Goal: Task Accomplishment & Management: Use online tool/utility

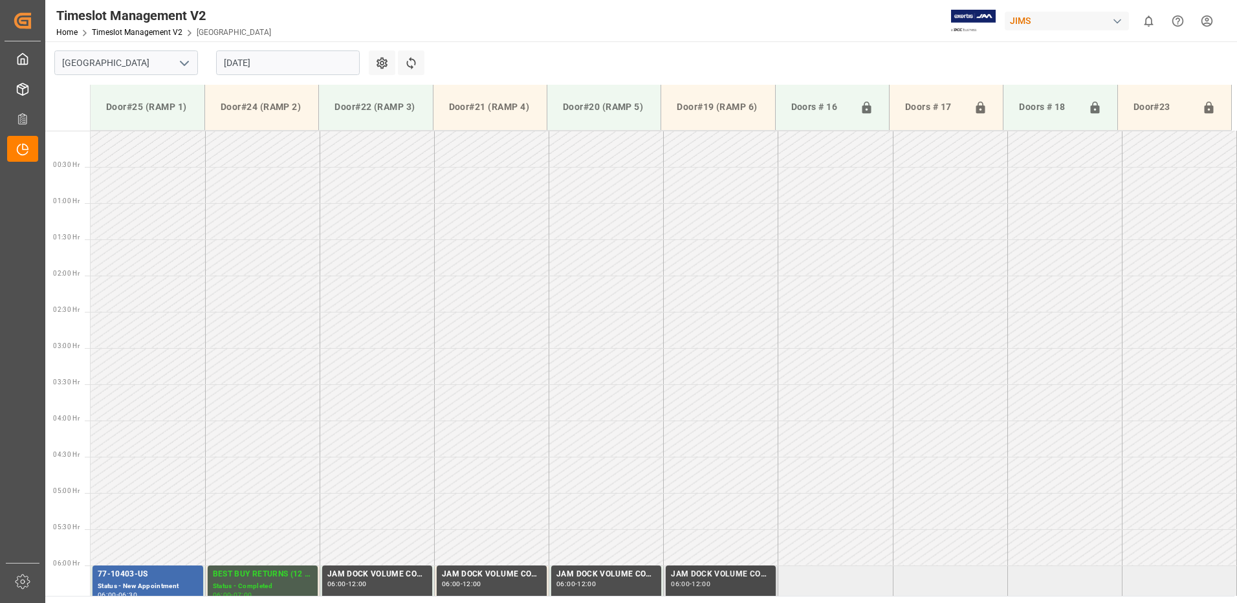
scroll to position [435, 0]
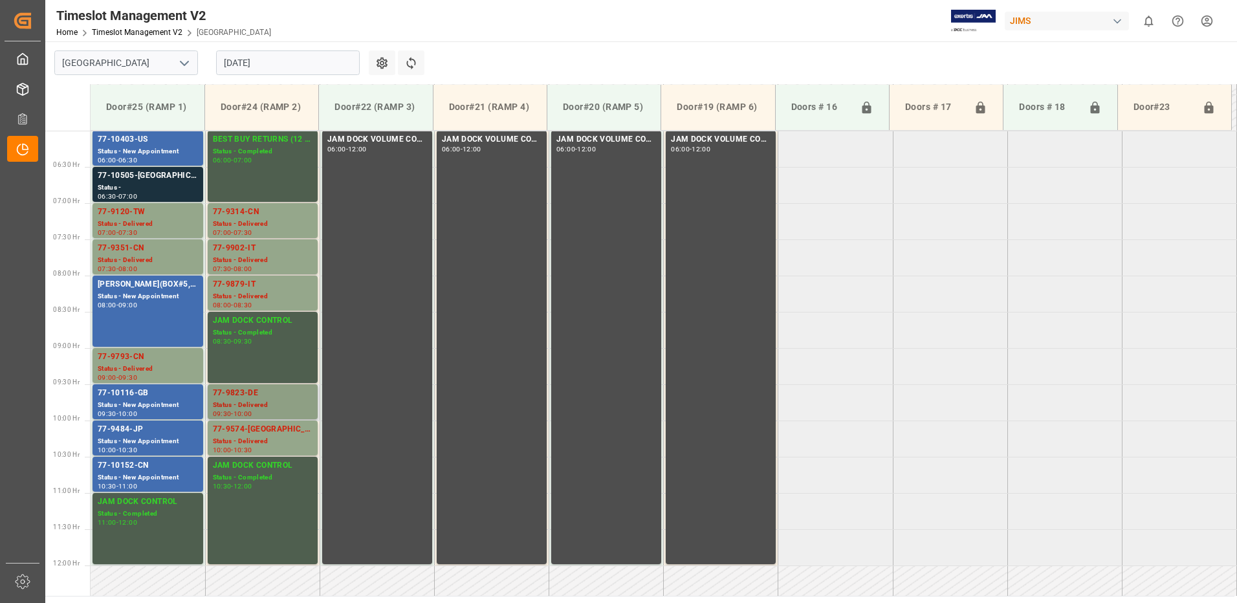
click at [250, 394] on div "77-9823-DE" at bounding box center [263, 393] width 100 height 13
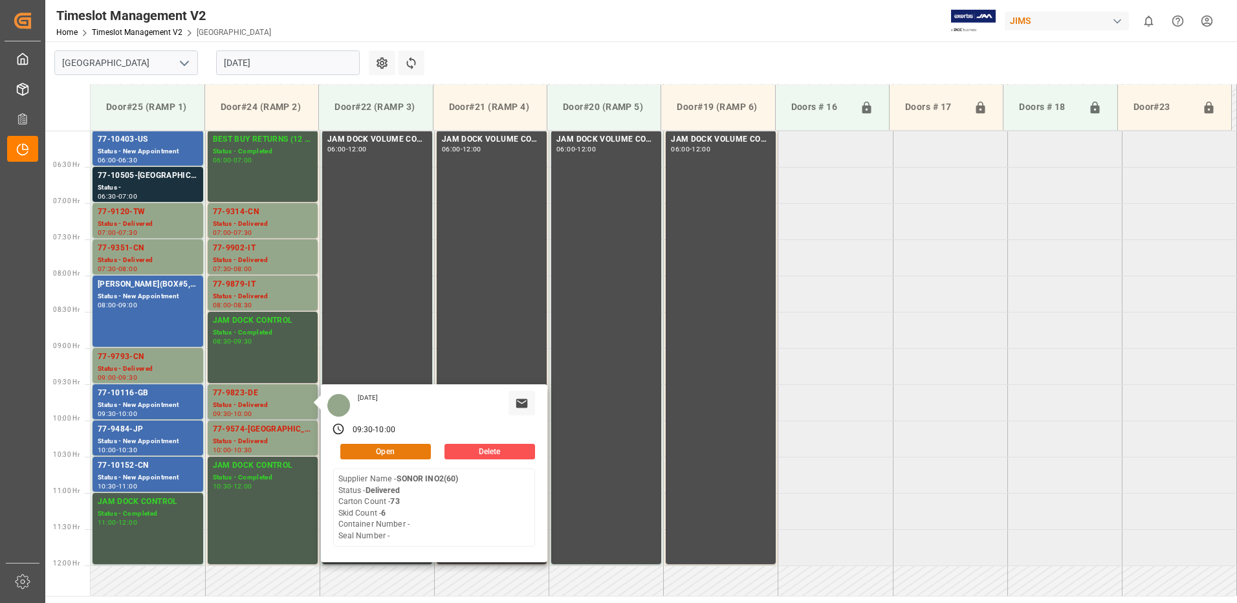
click at [398, 444] on button "Open" at bounding box center [385, 452] width 91 height 16
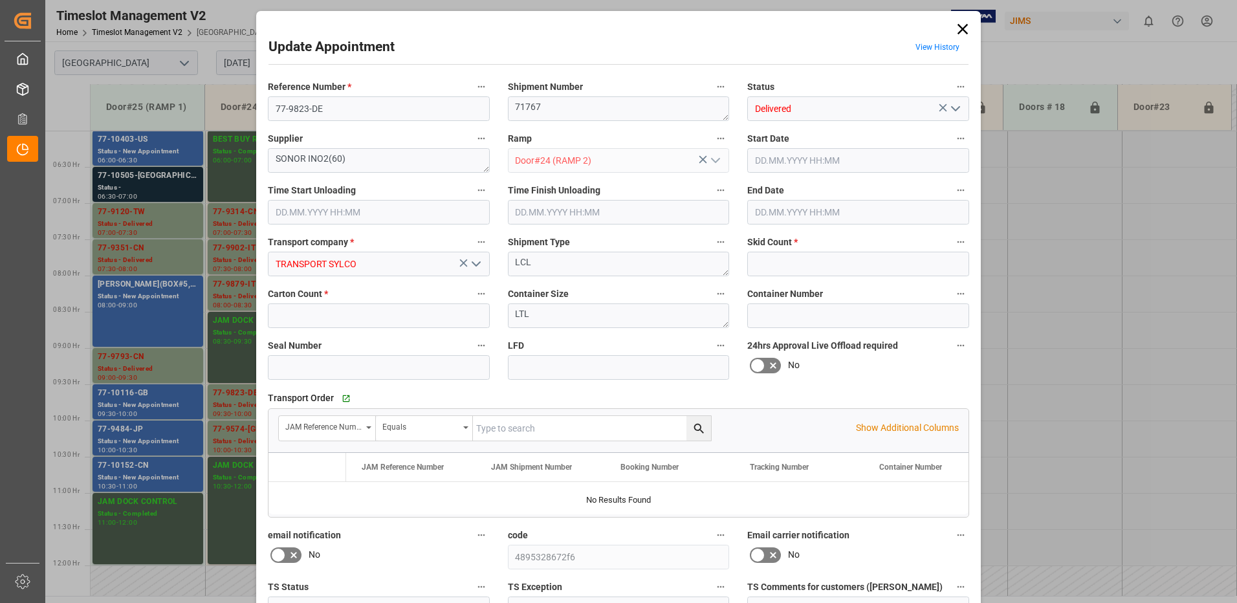
type input "6"
type input "73"
type input "[DATE] 09:30"
type input "[DATE] 08:30"
type input "[DATE] 10:00"
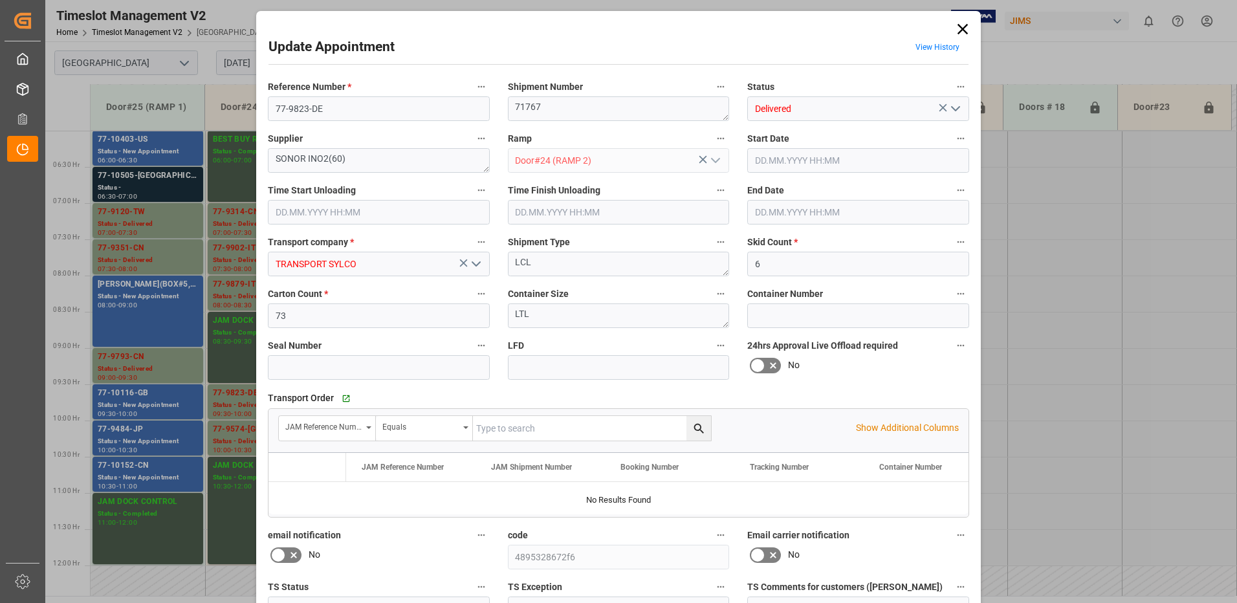
type input "[DATE] 20:19"
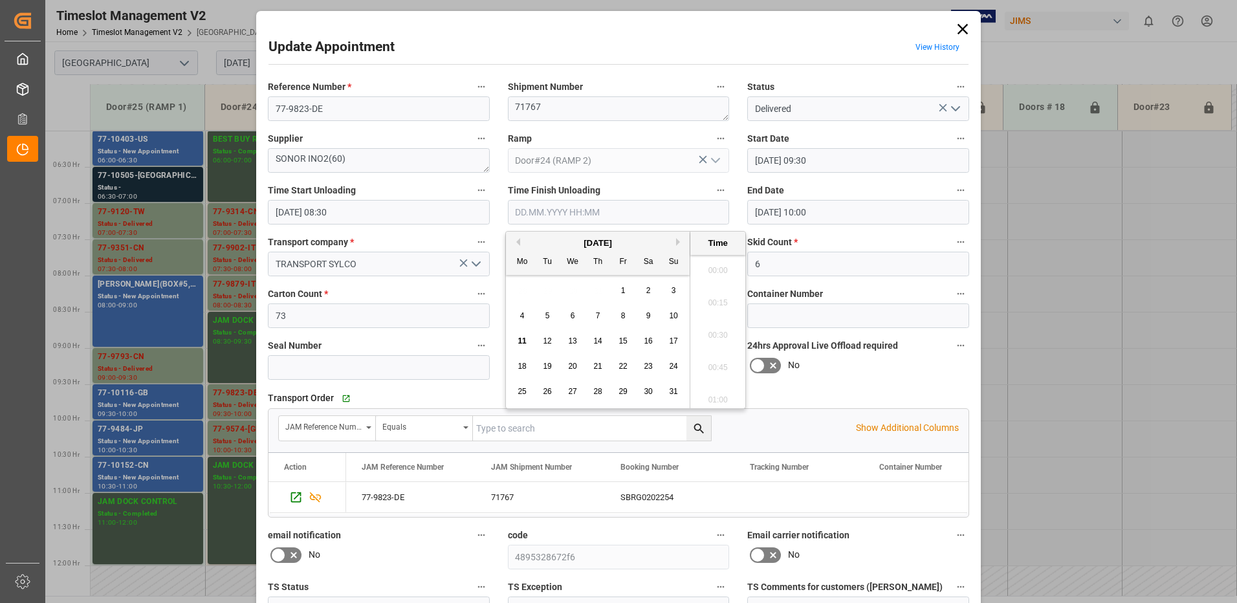
scroll to position [1233, 0]
click at [570, 212] on input "text" at bounding box center [619, 212] width 222 height 25
click at [521, 340] on span "11" at bounding box center [521, 340] width 8 height 9
click at [719, 332] on li "10:00" at bounding box center [717, 331] width 55 height 32
type input "[DATE] 10:00"
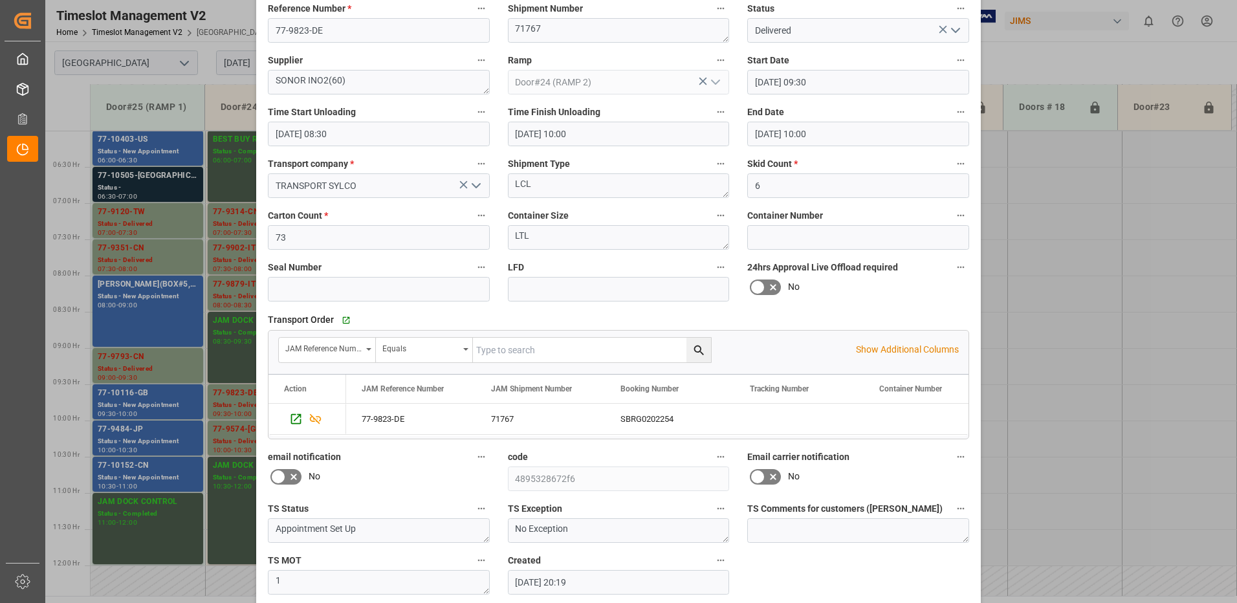
scroll to position [136, 0]
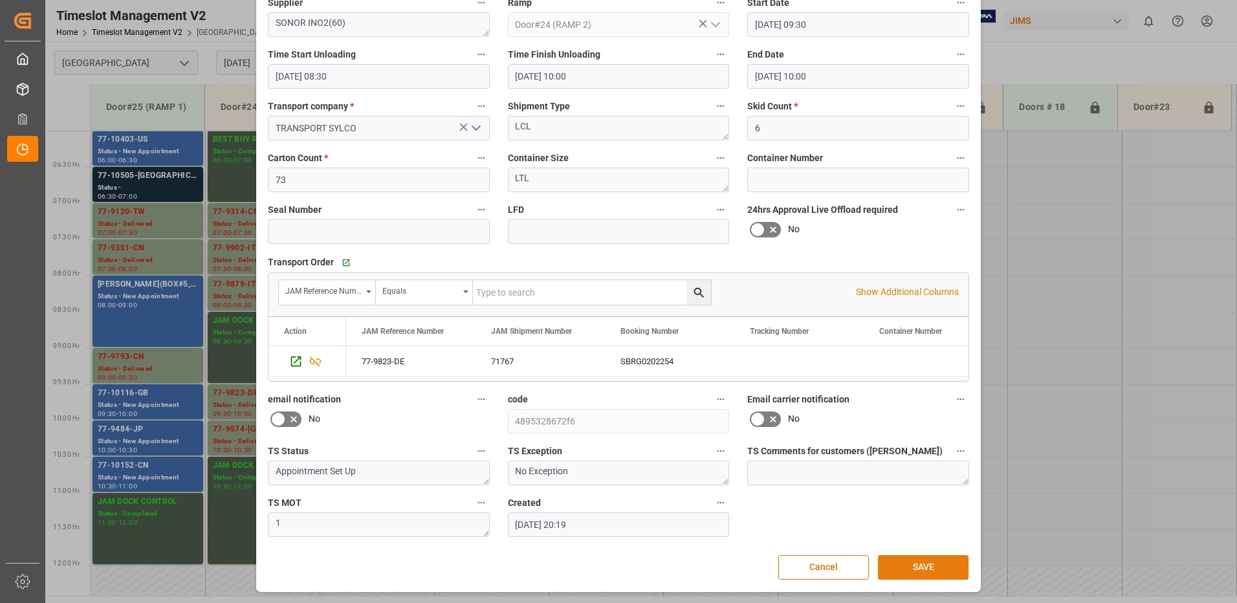
click at [920, 569] on button "SAVE" at bounding box center [923, 567] width 91 height 25
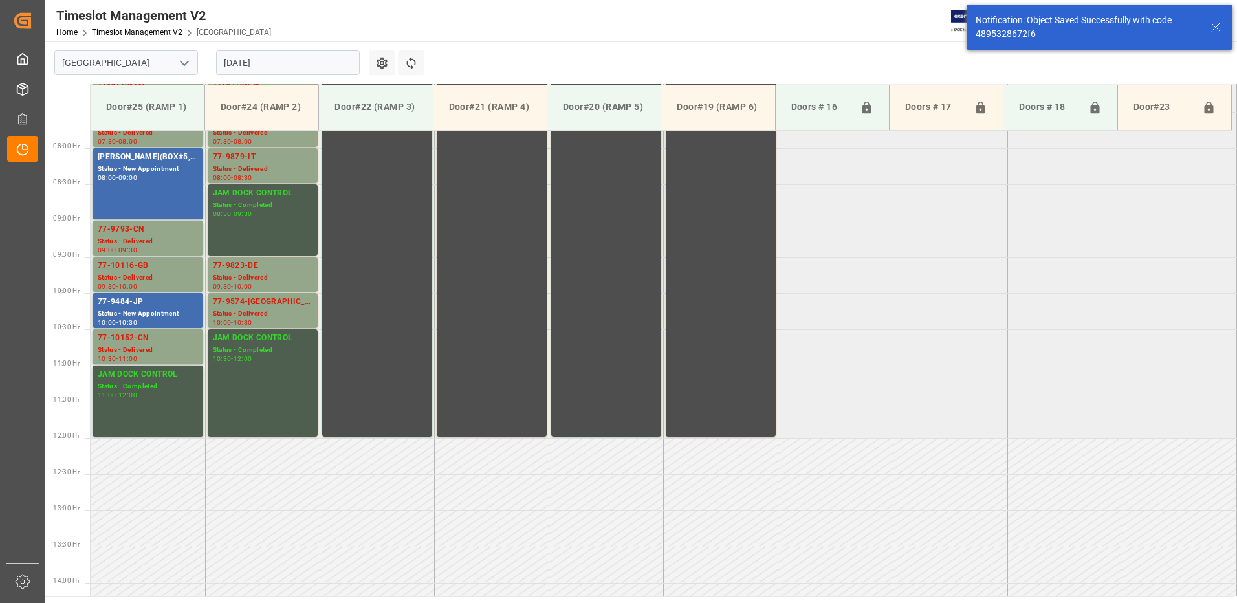
scroll to position [572, 0]
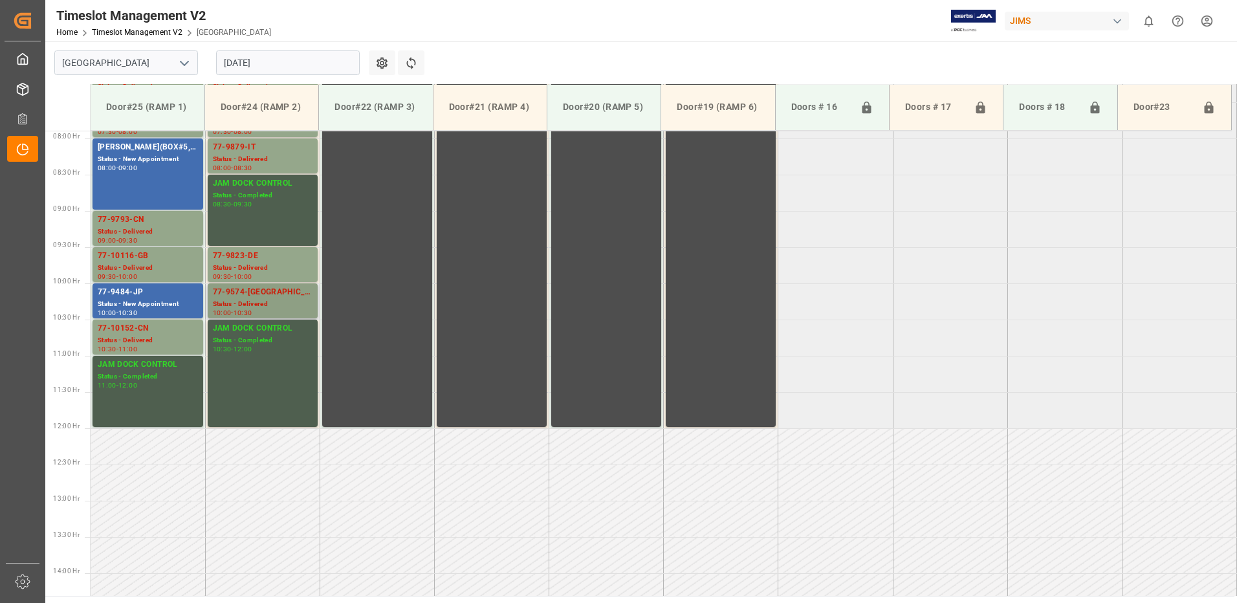
click at [246, 299] on div "Status - Delivered" at bounding box center [263, 304] width 100 height 11
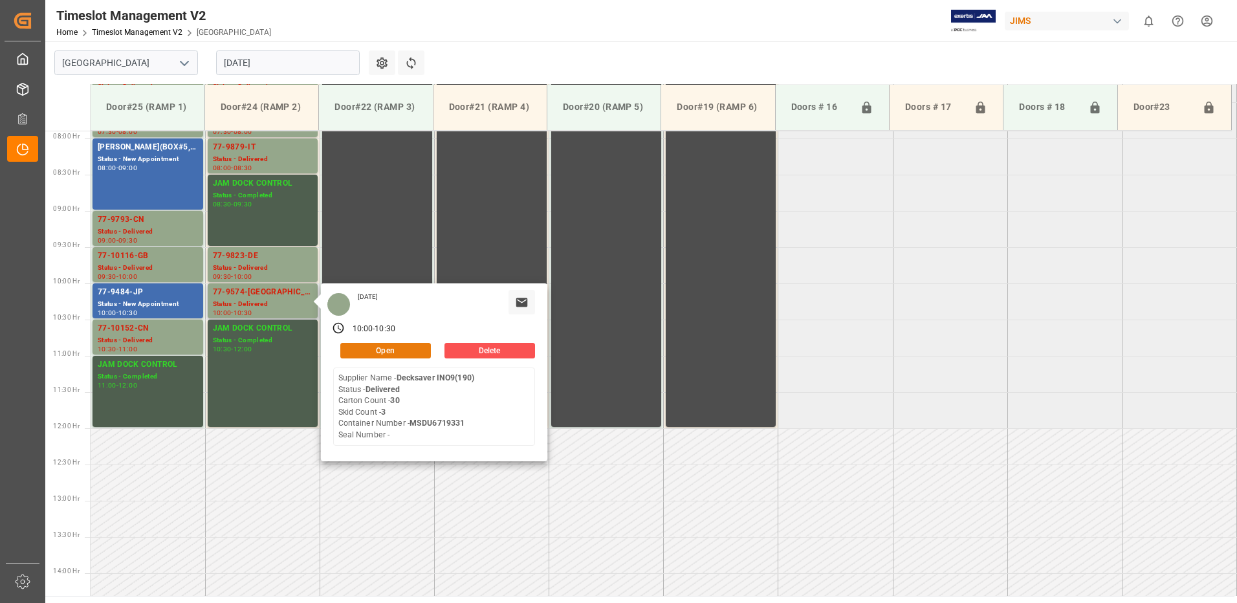
click at [414, 345] on button "Open" at bounding box center [385, 351] width 91 height 16
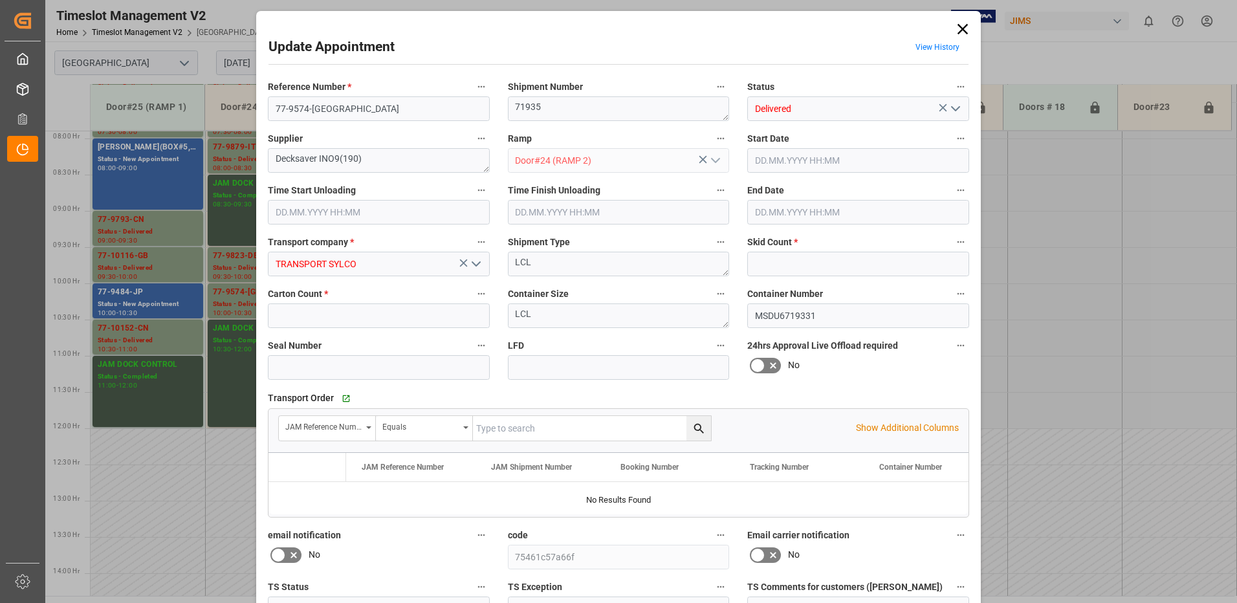
type input "3"
type input "30"
type input "[DATE] 10:00"
type input "[DATE] 08:30"
type input "[DATE] 10:30"
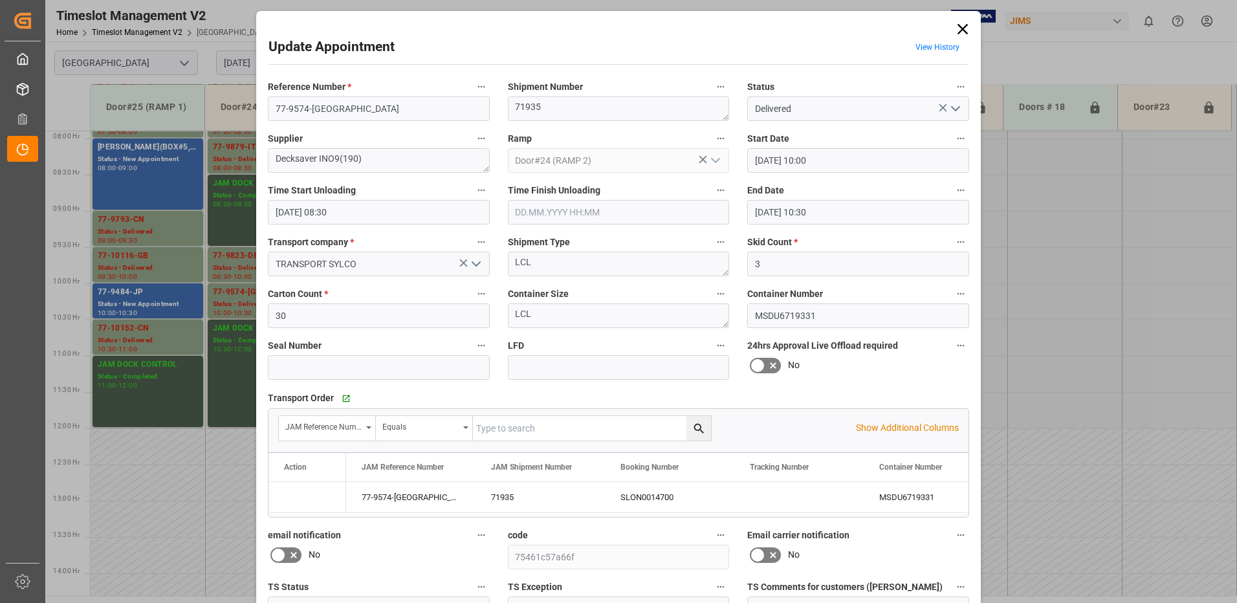
type input "[DATE] 15:26"
click at [554, 216] on input "text" at bounding box center [619, 212] width 222 height 25
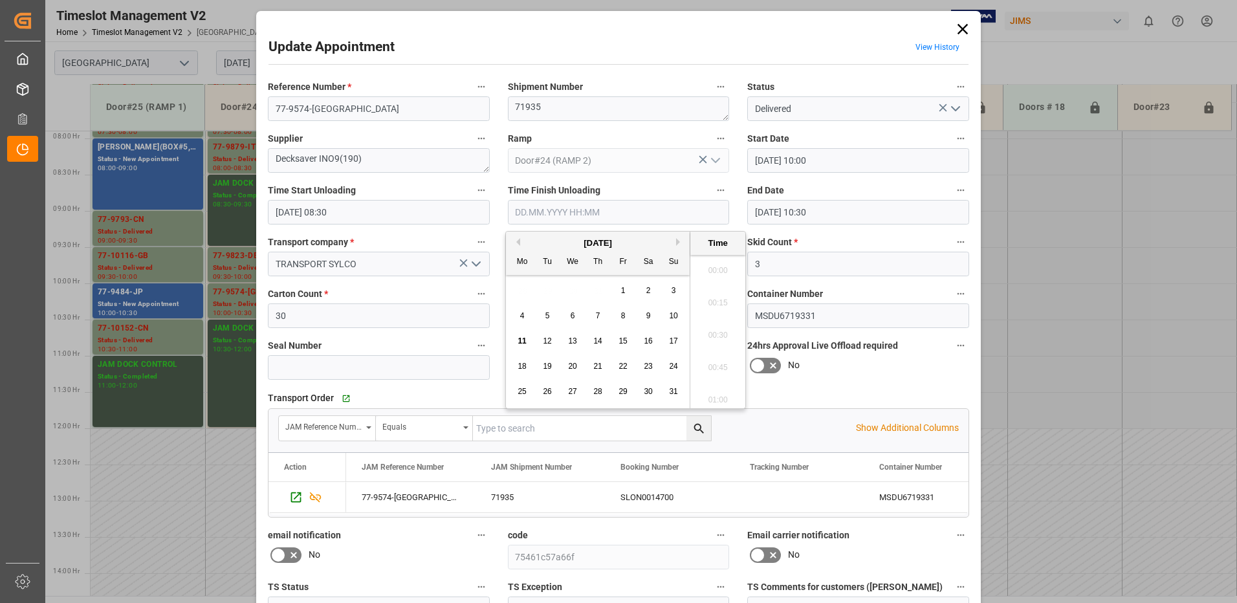
scroll to position [1233, 0]
click at [517, 340] on span "11" at bounding box center [521, 340] width 8 height 9
click at [707, 332] on li "10:00" at bounding box center [717, 331] width 55 height 32
type input "[DATE] 10:00"
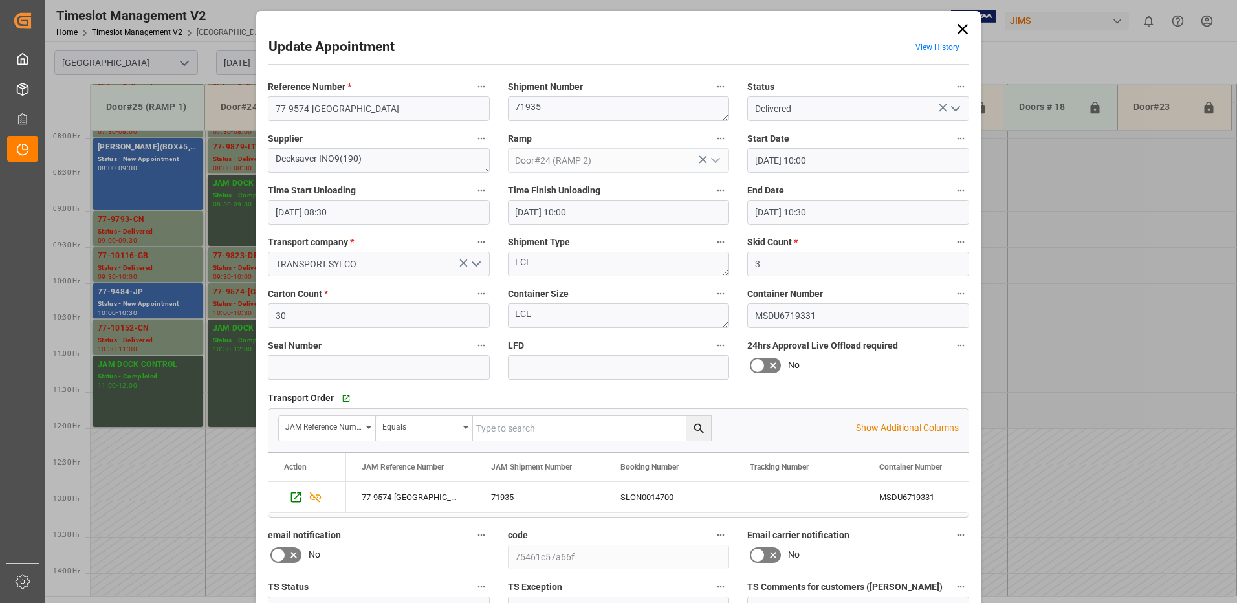
scroll to position [136, 0]
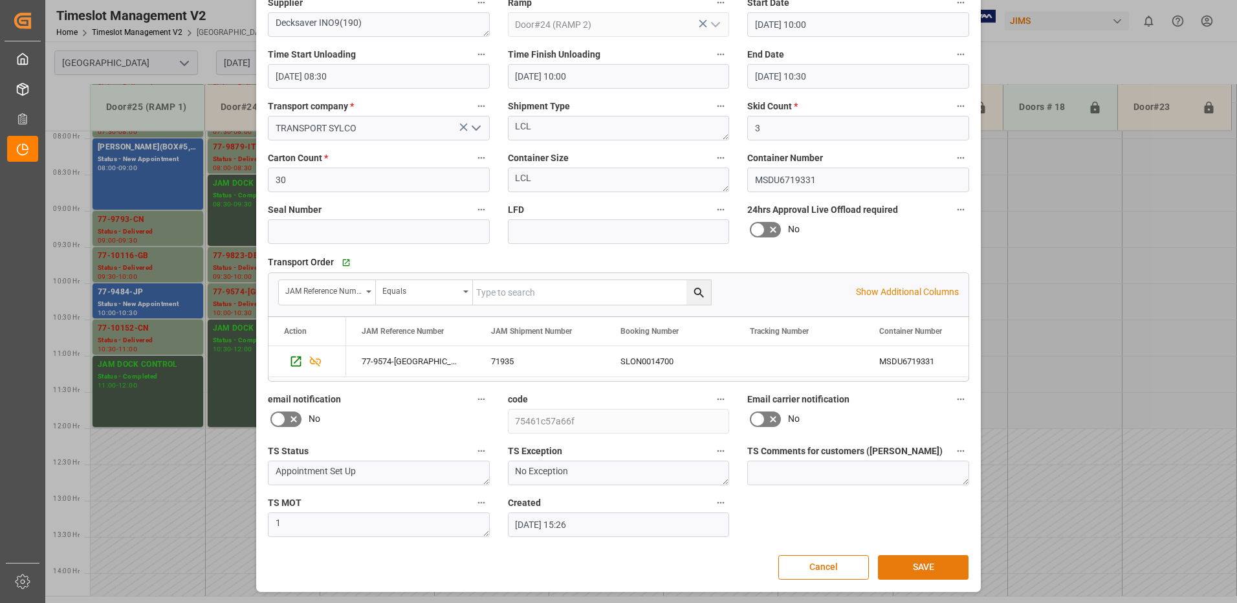
click at [931, 566] on button "SAVE" at bounding box center [923, 567] width 91 height 25
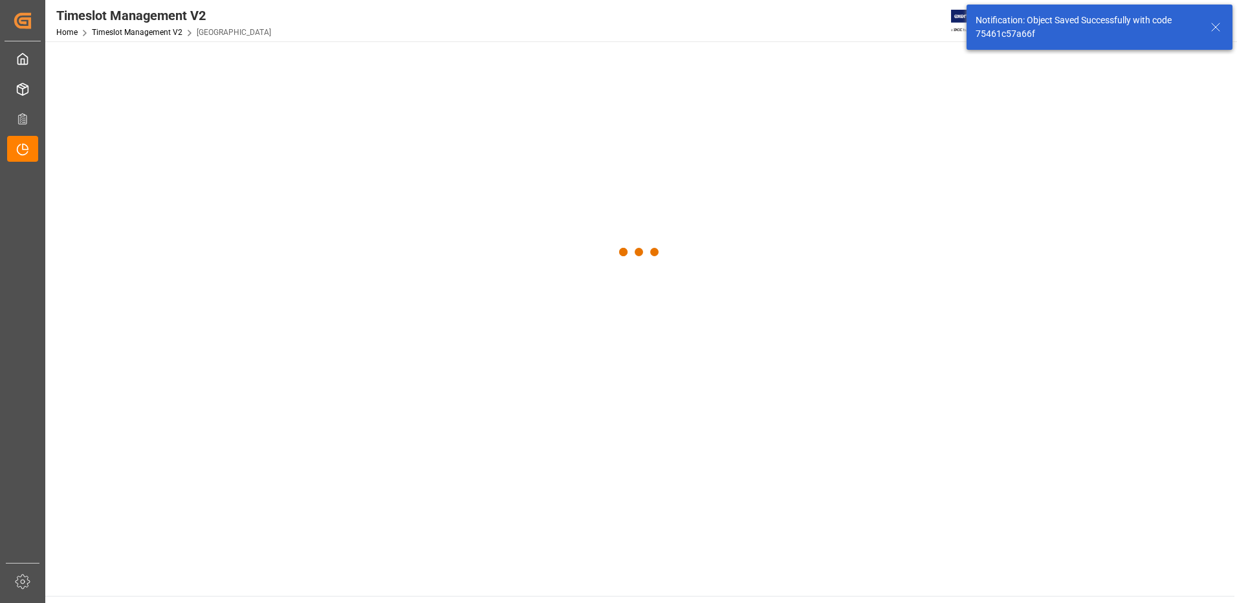
click at [916, 567] on main at bounding box center [639, 318] width 1189 height 554
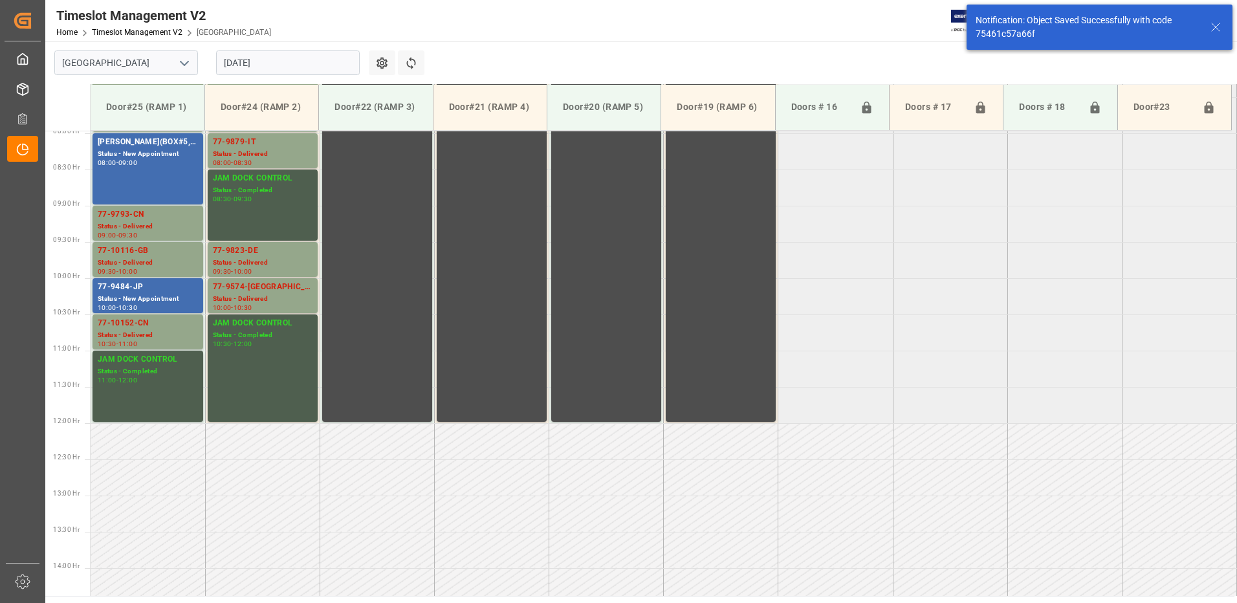
scroll to position [385, 0]
